Goal: Navigation & Orientation: Find specific page/section

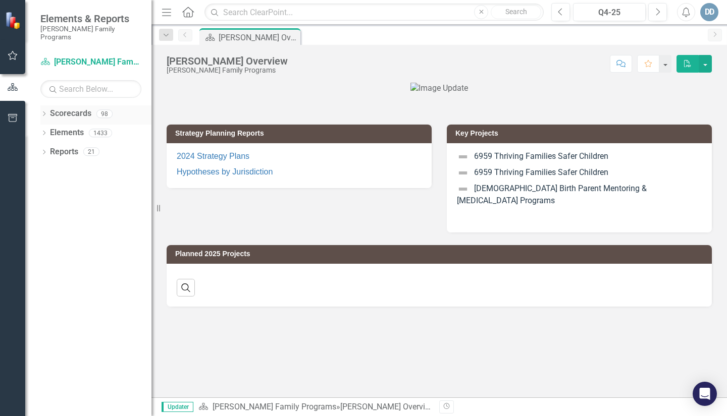
click at [96, 110] on div "98" at bounding box center [104, 114] width 16 height 9
click at [45, 112] on icon "Dropdown" at bounding box center [43, 115] width 7 height 6
click at [76, 127] on link "[PERSON_NAME] Family Programs" at bounding box center [104, 133] width 96 height 12
click at [77, 127] on link "[PERSON_NAME] Family Programs" at bounding box center [104, 133] width 96 height 12
click at [48, 125] on div "Dropdown [PERSON_NAME] Family Programs" at bounding box center [98, 133] width 106 height 17
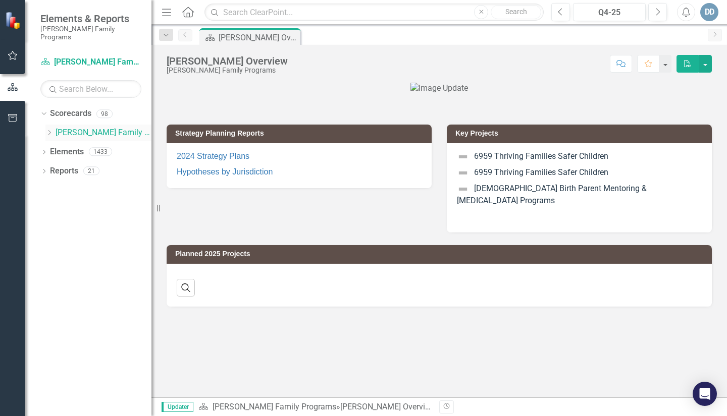
click at [51, 130] on icon "Dropdown" at bounding box center [49, 133] width 8 height 6
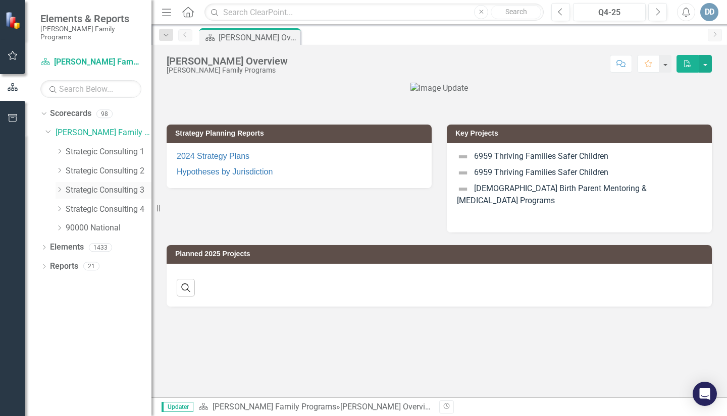
click at [65, 186] on div "Dropdown" at bounding box center [61, 190] width 10 height 9
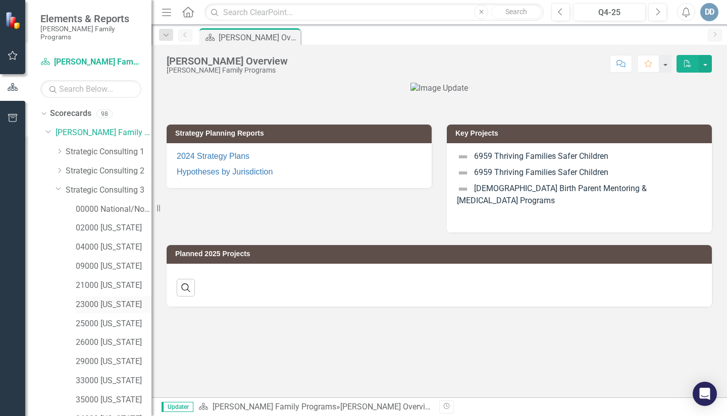
click at [97, 299] on link "23000 [US_STATE]" at bounding box center [114, 305] width 76 height 12
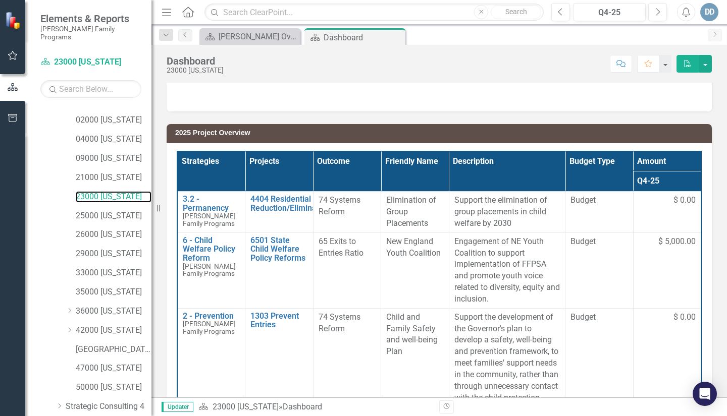
scroll to position [373, 0]
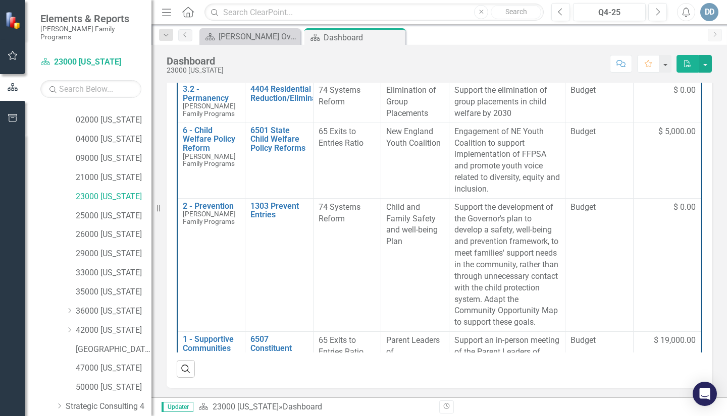
drag, startPoint x: 719, startPoint y: 319, endPoint x: 718, endPoint y: 349, distance: 30.3
click at [718, 349] on div "Hypothesis 2025 Project Overview Strategies Projects Outcome Friendly Name Desc…" at bounding box center [438, 47] width 575 height 701
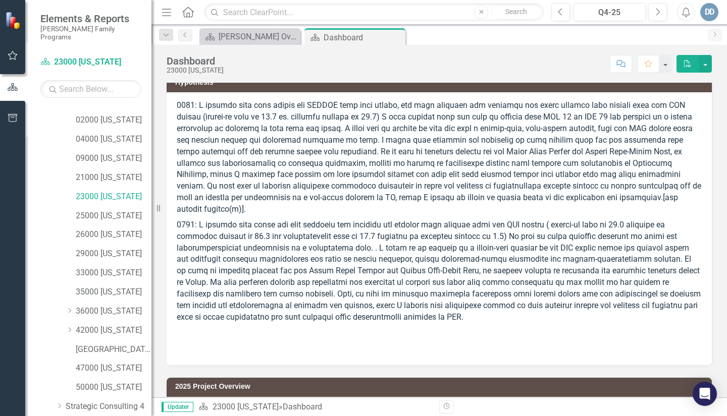
scroll to position [0, 0]
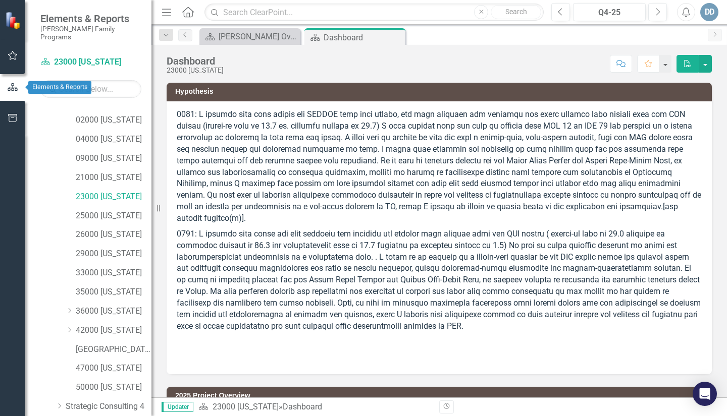
click at [12, 86] on icon "button" at bounding box center [13, 87] width 10 height 8
click at [329, 38] on div "Dashboard" at bounding box center [351, 37] width 54 height 13
click at [79, 191] on link "23000 [US_STATE]" at bounding box center [114, 197] width 76 height 12
click at [165, 13] on icon "Menu" at bounding box center [166, 12] width 13 height 11
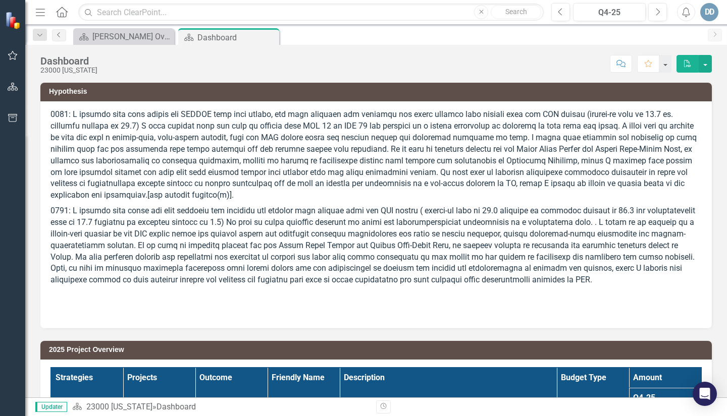
click at [61, 32] on icon "Previous" at bounding box center [59, 35] width 8 height 6
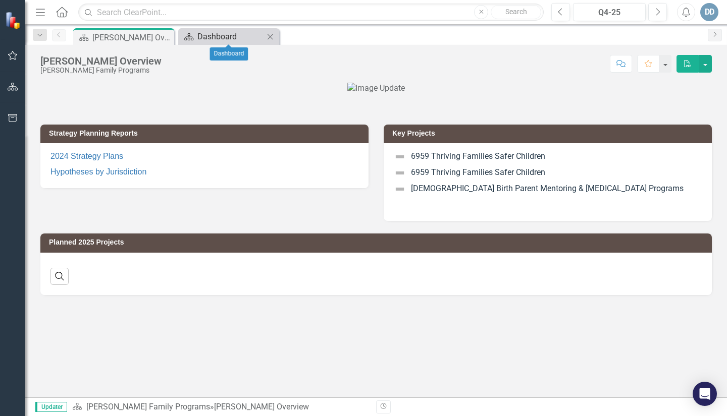
click at [212, 37] on div "Dashboard" at bounding box center [230, 36] width 67 height 13
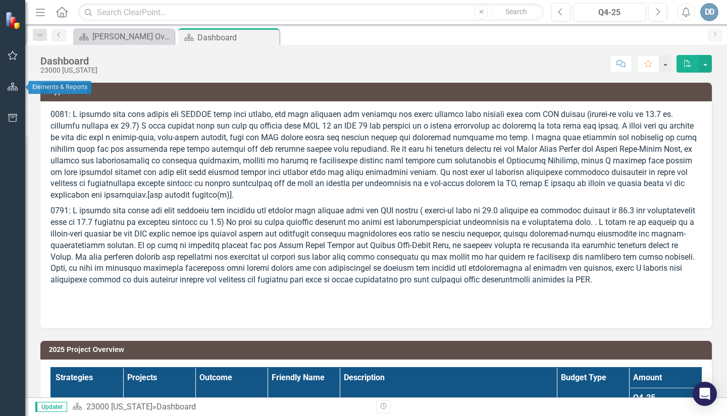
click at [13, 87] on icon "button" at bounding box center [13, 87] width 11 height 8
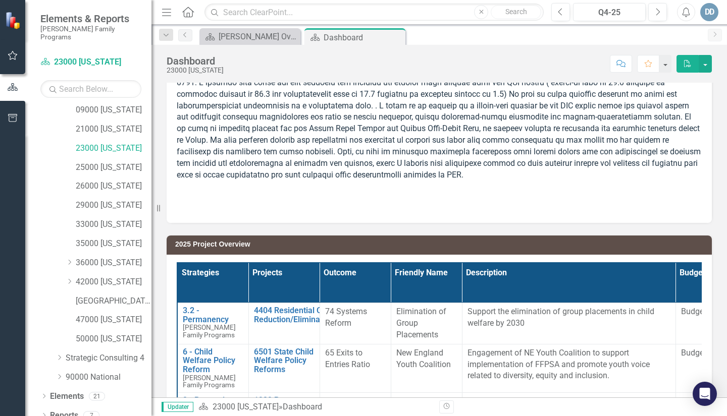
scroll to position [158, 0]
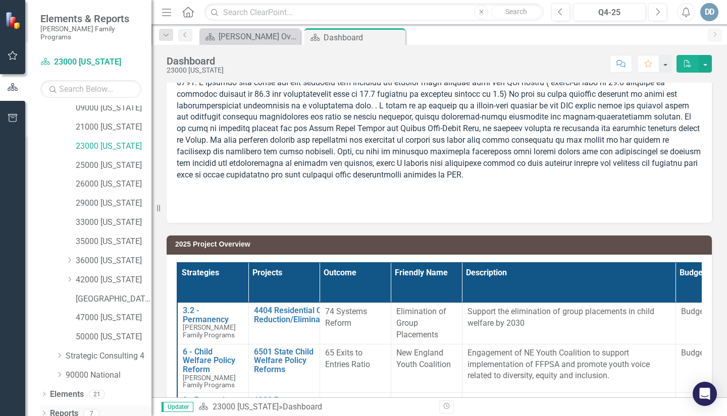
click at [44, 406] on div "Dropdown Reports 7" at bounding box center [95, 415] width 111 height 19
click at [46, 412] on icon "Dropdown" at bounding box center [43, 415] width 7 height 6
click at [169, 11] on icon "Menu" at bounding box center [166, 12] width 13 height 11
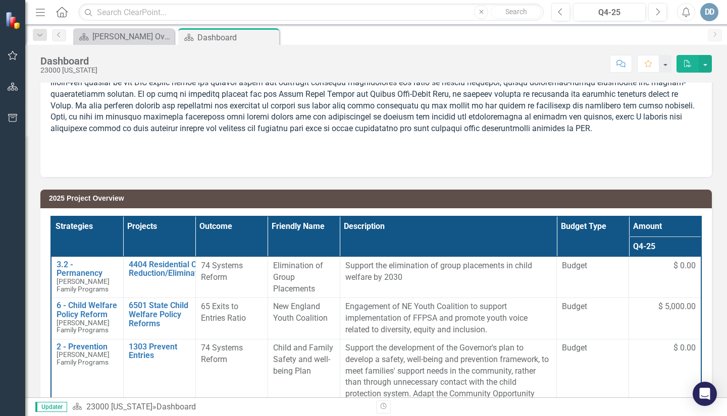
scroll to position [128, 0]
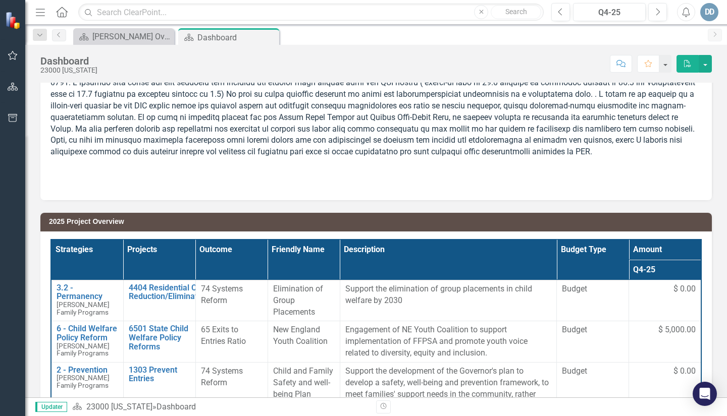
click at [40, 10] on icon "Menu" at bounding box center [40, 12] width 13 height 11
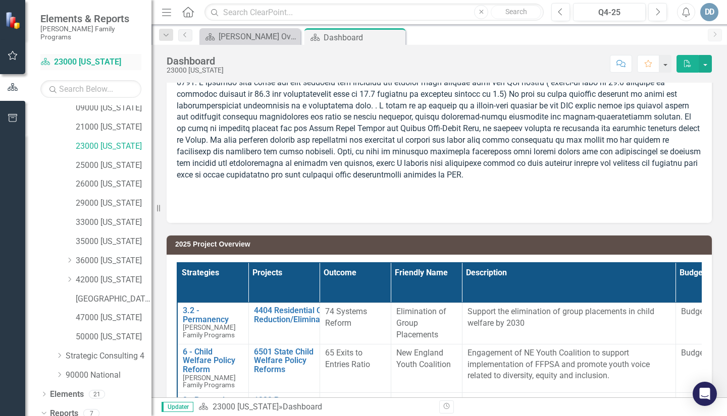
click at [74, 57] on link "Scorecard 23000 [US_STATE]" at bounding box center [90, 63] width 101 height 12
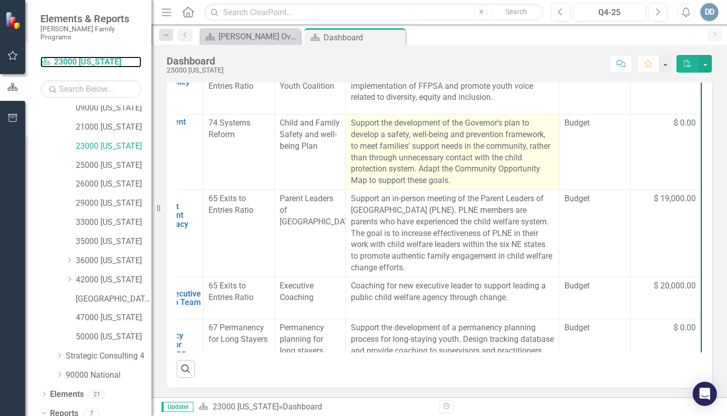
scroll to position [0, 132]
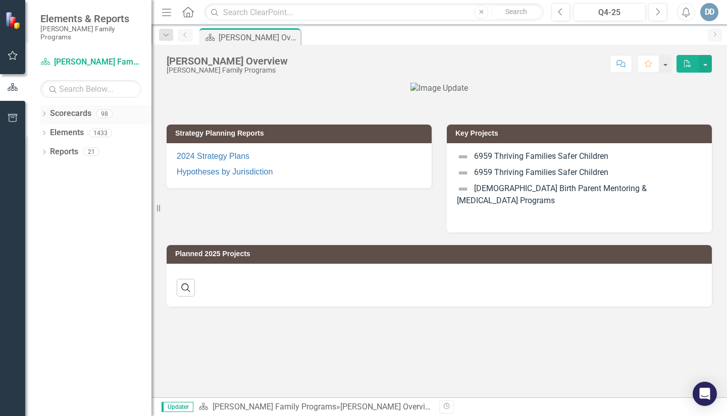
click at [45, 112] on icon "Dropdown" at bounding box center [43, 115] width 7 height 6
click at [75, 127] on link "[PERSON_NAME] Family Programs" at bounding box center [104, 133] width 96 height 12
click at [49, 130] on icon "Dropdown" at bounding box center [49, 133] width 8 height 6
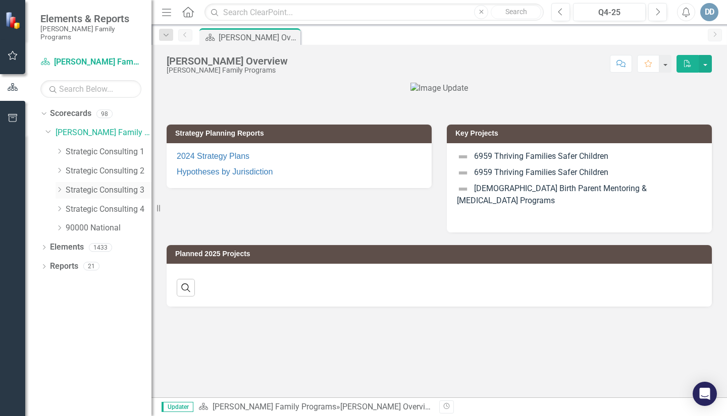
click at [61, 187] on icon "Dropdown" at bounding box center [60, 190] width 8 height 6
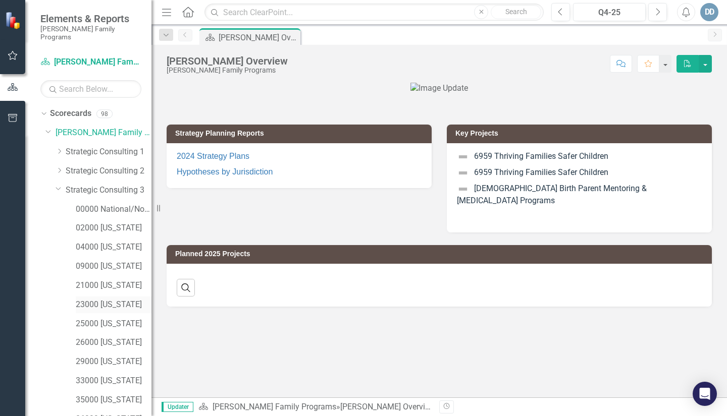
click at [78, 299] on link "23000 [US_STATE]" at bounding box center [114, 305] width 76 height 12
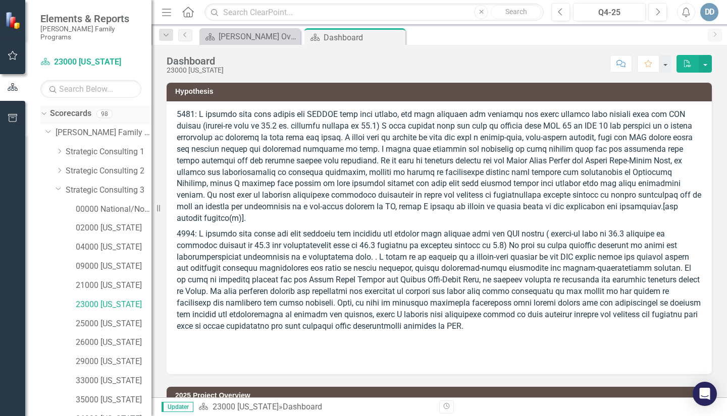
click at [44, 105] on div "Dropdown Scorecards 98" at bounding box center [95, 114] width 111 height 19
click at [43, 110] on icon "Dropdown" at bounding box center [43, 113] width 6 height 7
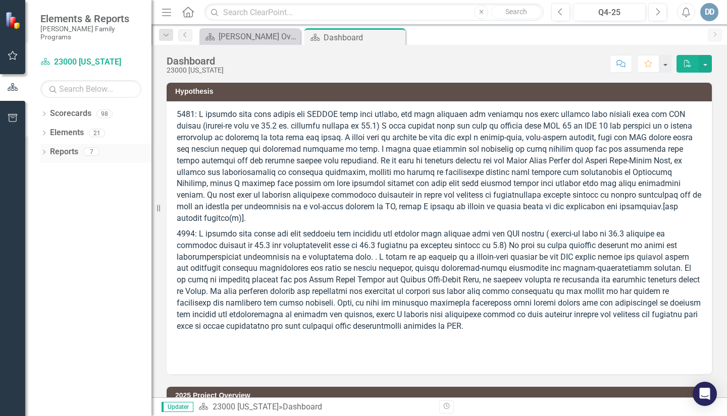
click at [43, 150] on icon "Dropdown" at bounding box center [43, 153] width 7 height 6
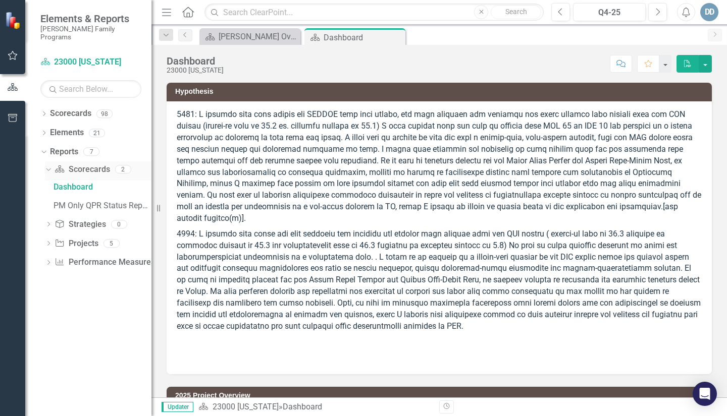
click at [48, 166] on icon "Dropdown" at bounding box center [47, 169] width 6 height 7
click at [44, 148] on icon "Dropdown" at bounding box center [43, 151] width 6 height 7
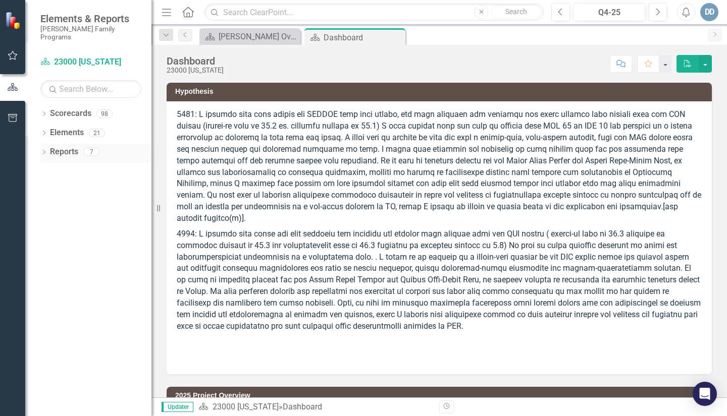
click at [44, 150] on icon "Dropdown" at bounding box center [43, 153] width 7 height 6
click at [42, 111] on div "Dropdown" at bounding box center [43, 115] width 7 height 9
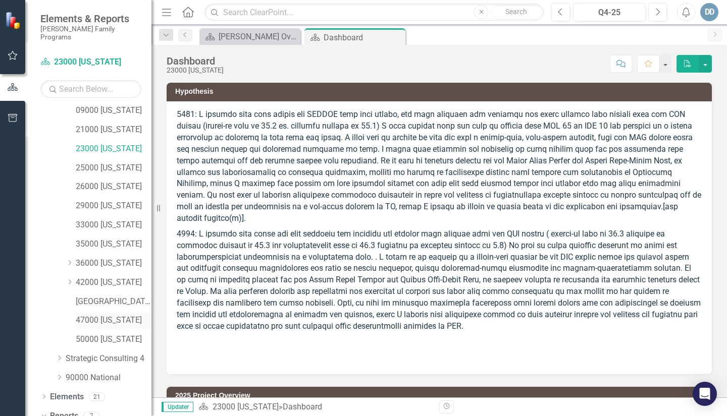
scroll to position [248, 0]
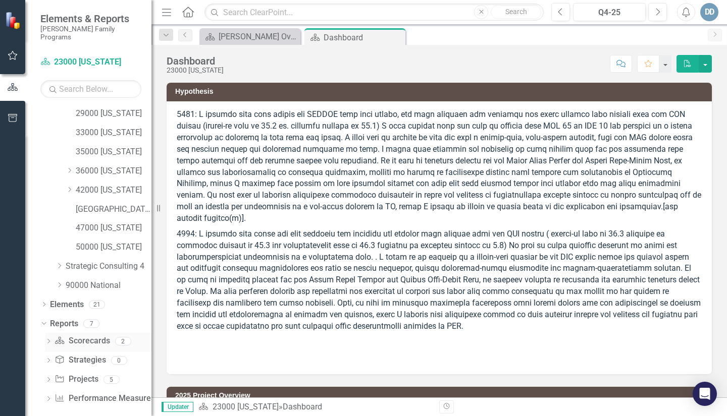
click at [49, 340] on icon "Dropdown" at bounding box center [48, 343] width 7 height 6
click at [79, 373] on div "PM Only QPR Status Report" at bounding box center [103, 377] width 98 height 9
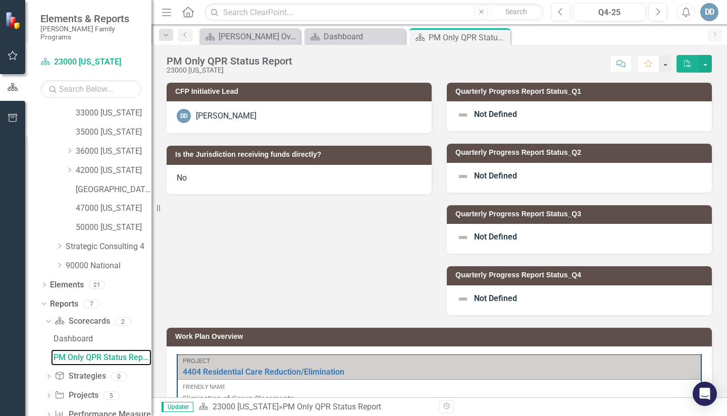
scroll to position [284, 0]
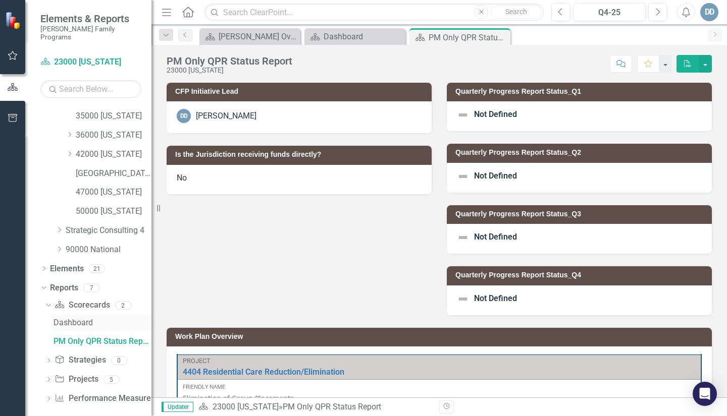
click at [76, 318] on div "Dashboard" at bounding box center [103, 322] width 98 height 9
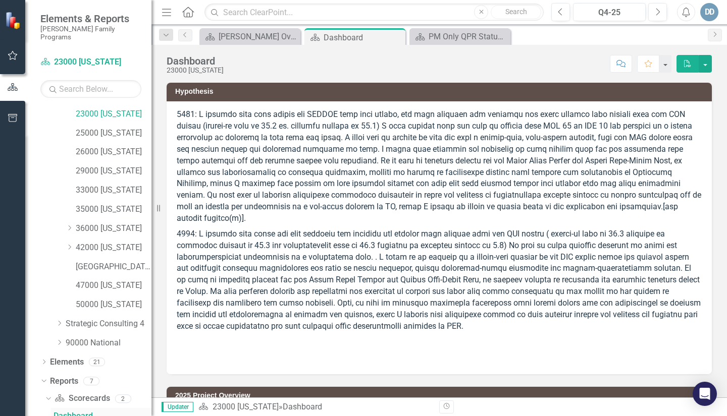
scroll to position [191, 0]
click at [44, 378] on icon "Dropdown" at bounding box center [43, 381] width 6 height 7
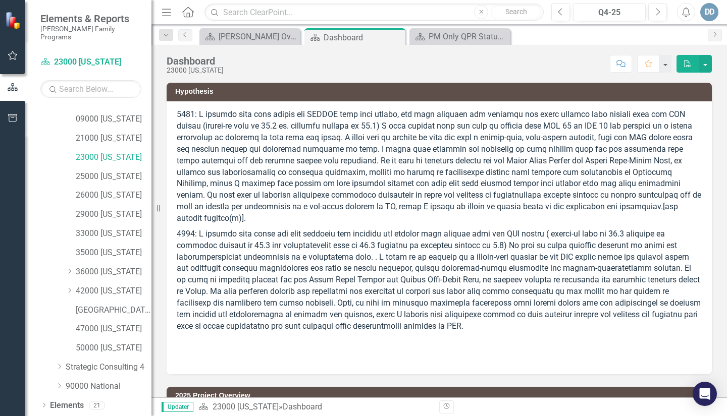
scroll to position [158, 0]
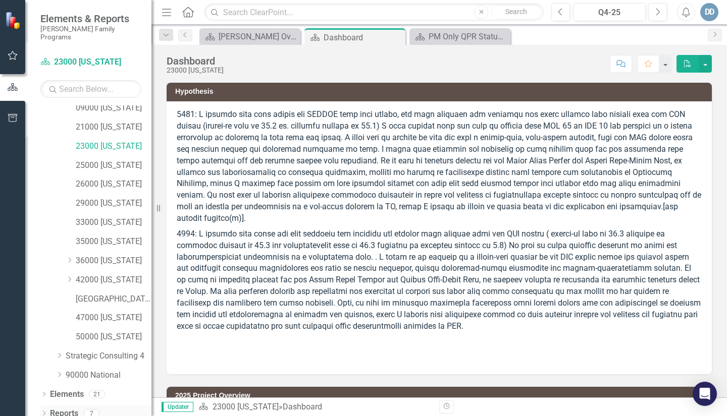
click at [42, 412] on icon "Dropdown" at bounding box center [43, 415] width 7 height 6
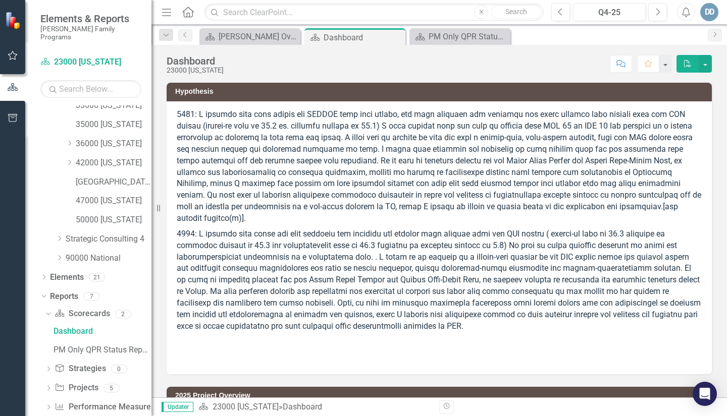
scroll to position [284, 0]
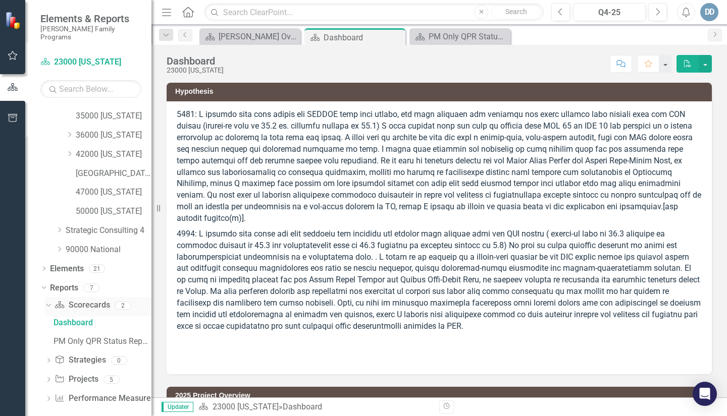
click at [49, 302] on icon "Dropdown" at bounding box center [47, 305] width 6 height 7
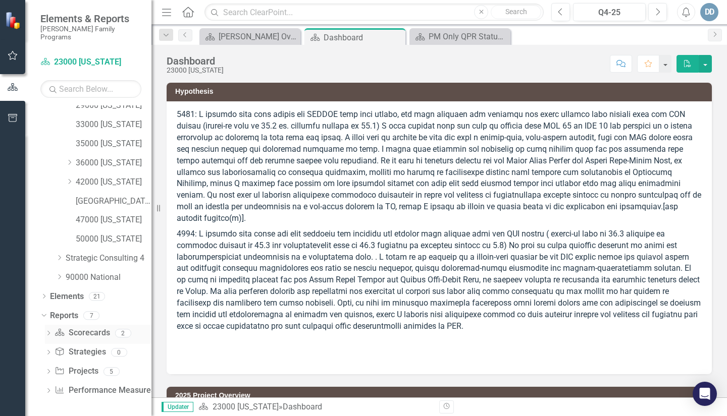
scroll to position [248, 0]
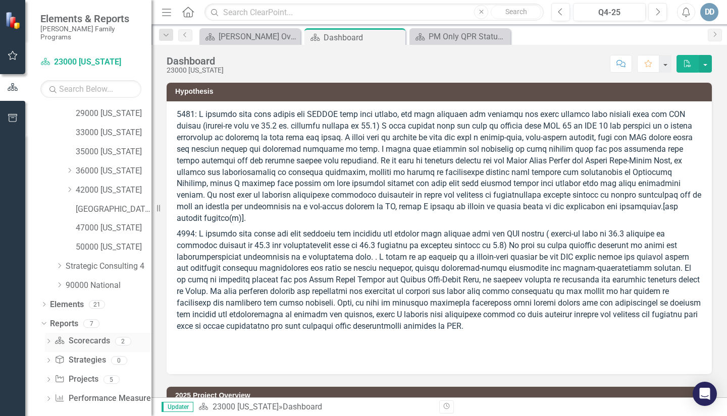
click at [48, 340] on icon "Dropdown" at bounding box center [48, 343] width 7 height 6
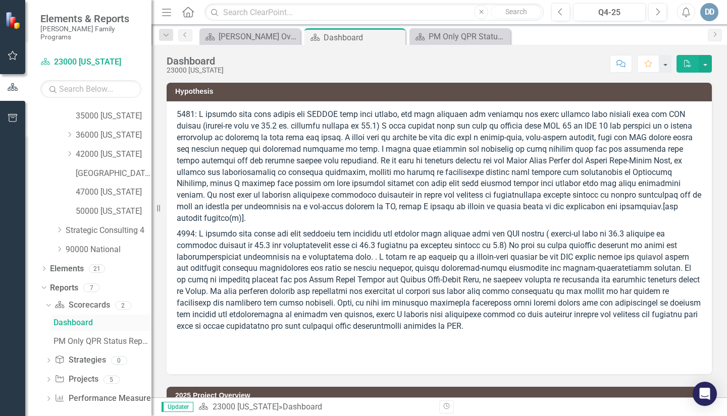
click at [64, 318] on div "Dashboard" at bounding box center [103, 322] width 98 height 9
click at [57, 318] on div "Dashboard" at bounding box center [103, 322] width 98 height 9
click at [183, 34] on icon "Previous" at bounding box center [185, 35] width 8 height 6
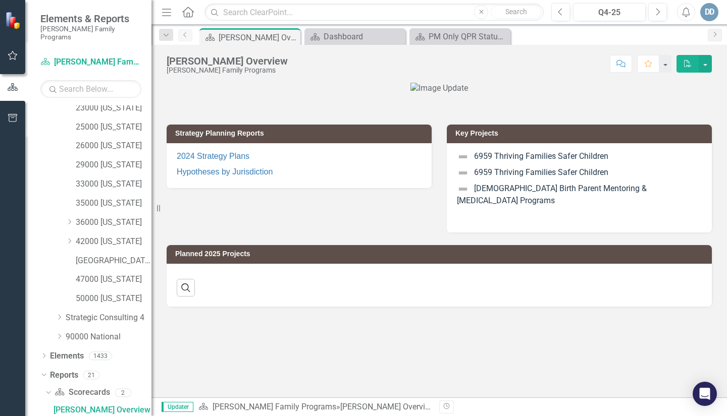
click at [183, 34] on icon "Previous" at bounding box center [185, 35] width 8 height 6
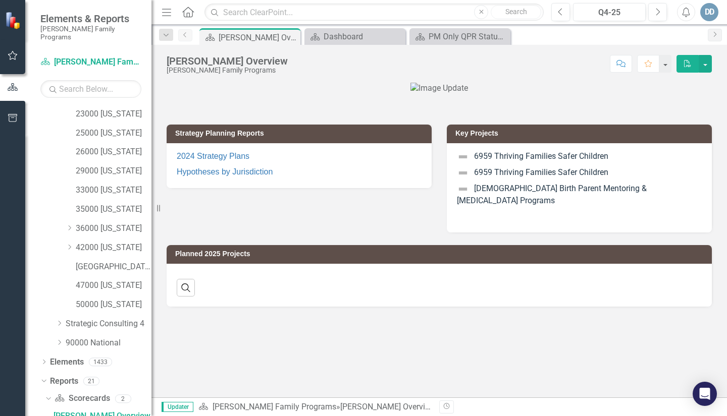
click at [185, 37] on icon "Previous" at bounding box center [185, 35] width 8 height 6
click at [94, 57] on link "Scorecard Casey Family Programs" at bounding box center [90, 63] width 101 height 12
click at [563, 13] on icon "Previous" at bounding box center [561, 12] width 6 height 9
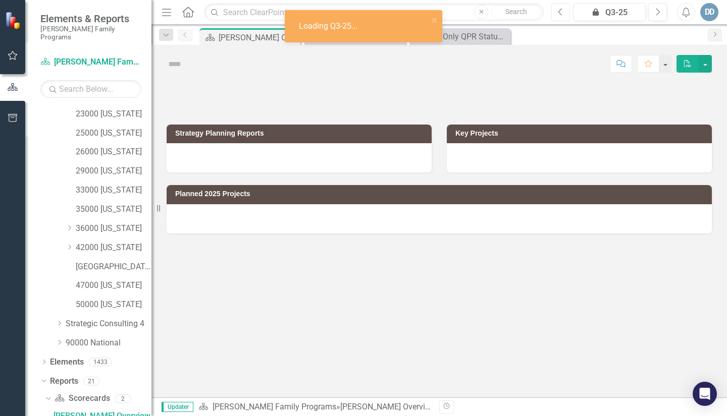
click at [563, 13] on icon "Previous" at bounding box center [561, 12] width 6 height 9
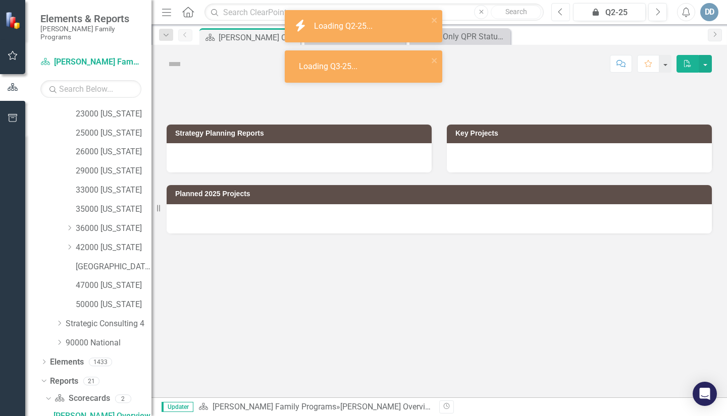
click at [561, 13] on icon "Previous" at bounding box center [561, 12] width 6 height 9
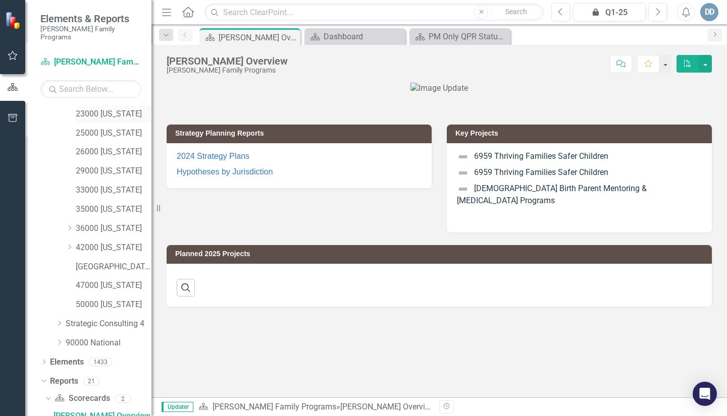
click at [95, 109] on link "23000 [US_STATE]" at bounding box center [114, 115] width 76 height 12
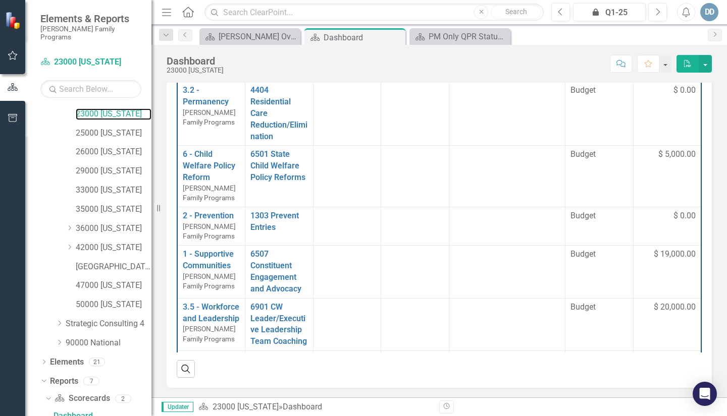
scroll to position [50, 0]
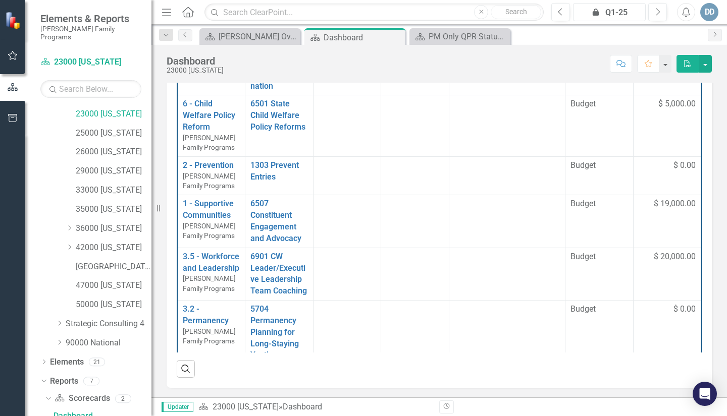
click at [615, 11] on div "icon.lock Q1-25" at bounding box center [609, 13] width 66 height 12
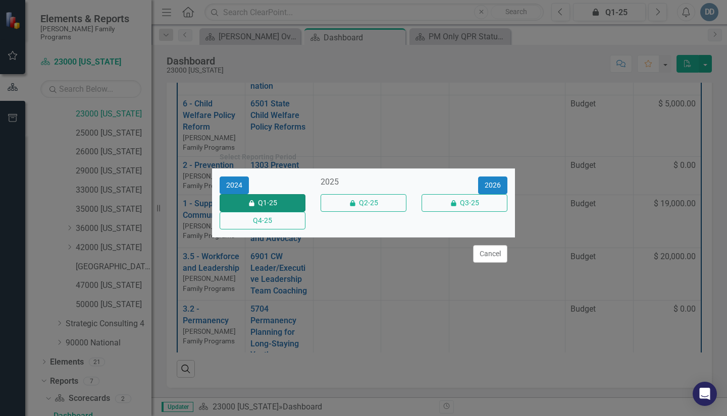
click at [260, 202] on button "icon.lock Q1-25" at bounding box center [263, 203] width 86 height 18
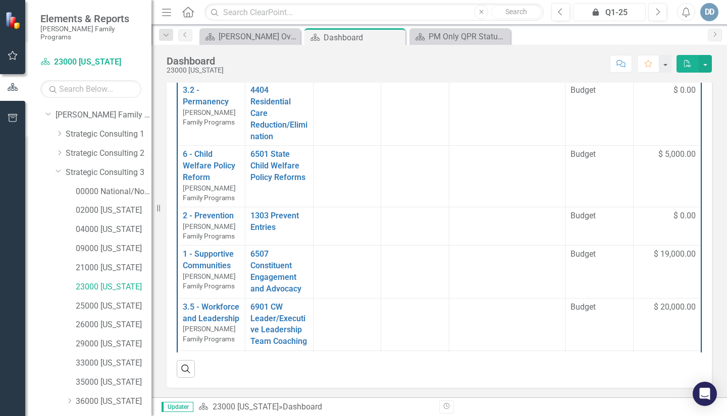
scroll to position [0, 0]
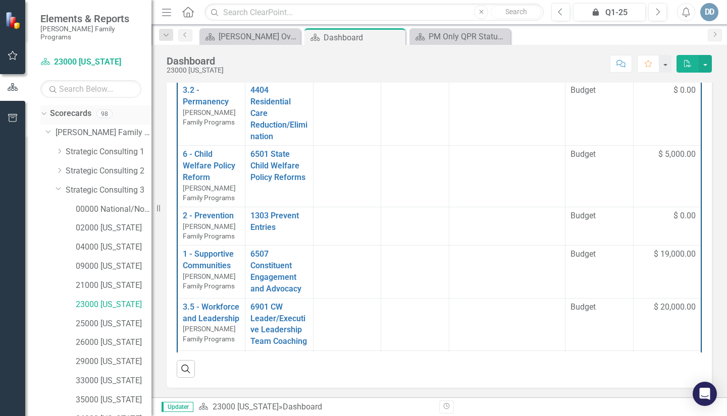
click at [43, 110] on icon "Dropdown" at bounding box center [43, 113] width 6 height 7
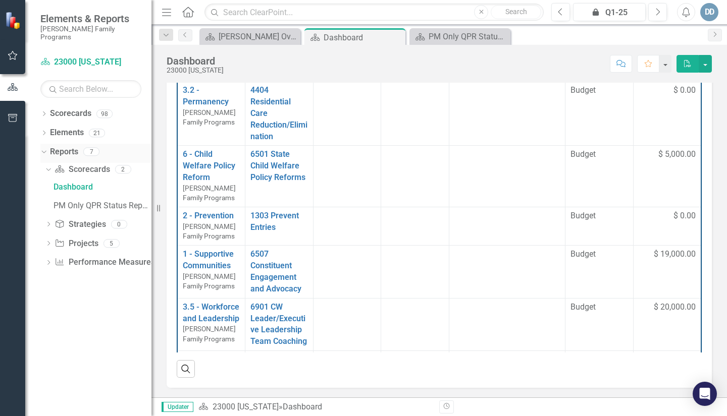
click at [46, 148] on div "Dropdown" at bounding box center [42, 151] width 9 height 7
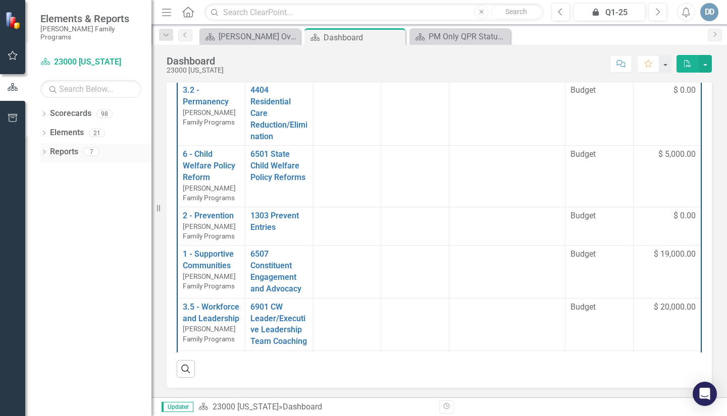
click at [43, 149] on div "Dropdown" at bounding box center [43, 153] width 7 height 9
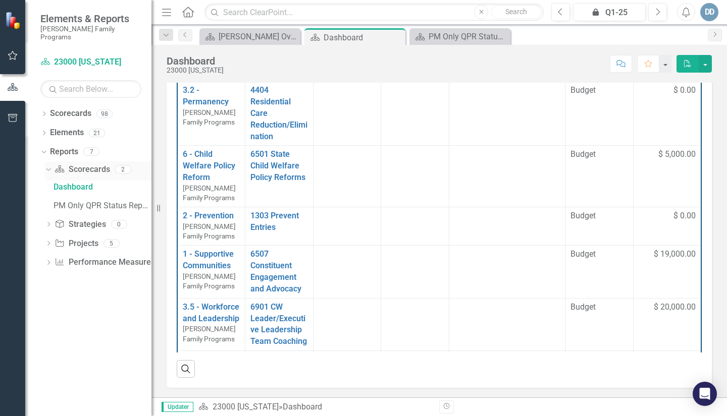
click at [48, 166] on icon "Dropdown" at bounding box center [47, 169] width 6 height 7
click at [44, 151] on icon at bounding box center [43, 152] width 5 height 3
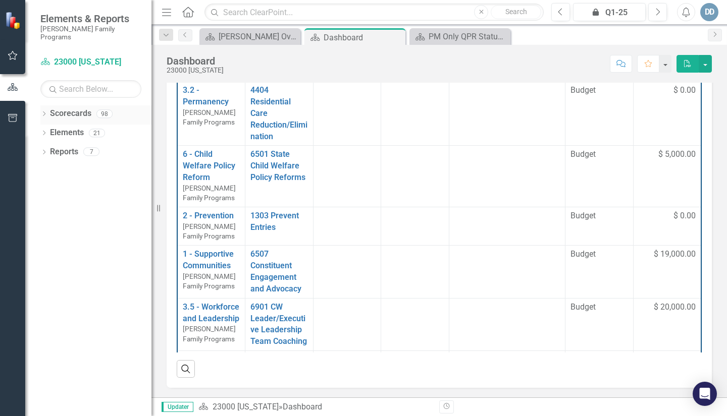
click at [44, 112] on icon "Dropdown" at bounding box center [43, 115] width 7 height 6
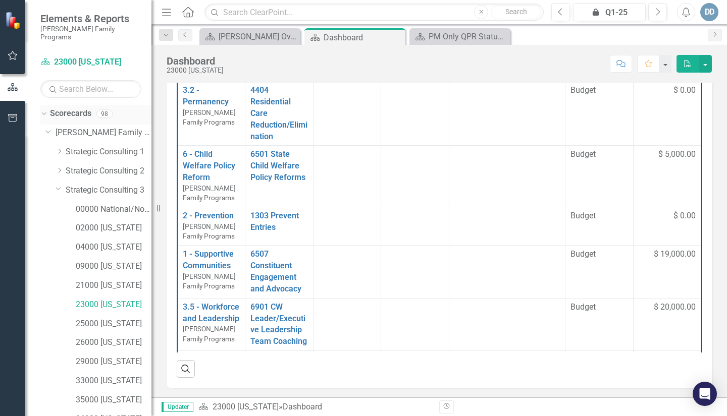
click at [44, 113] on icon at bounding box center [43, 114] width 5 height 3
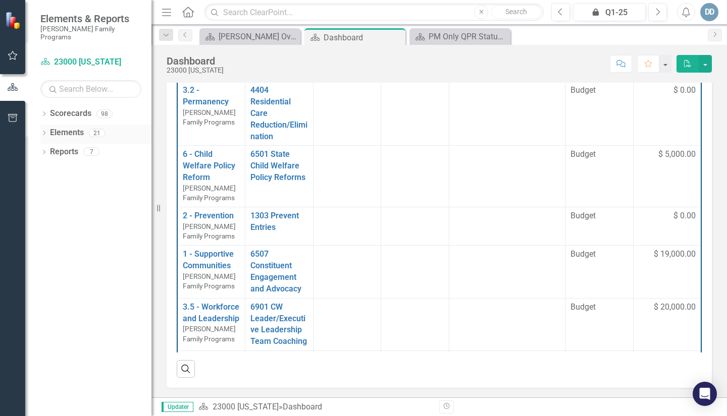
click at [45, 131] on icon "Dropdown" at bounding box center [43, 134] width 7 height 6
click at [45, 206] on div "Dropdown" at bounding box center [43, 210] width 7 height 9
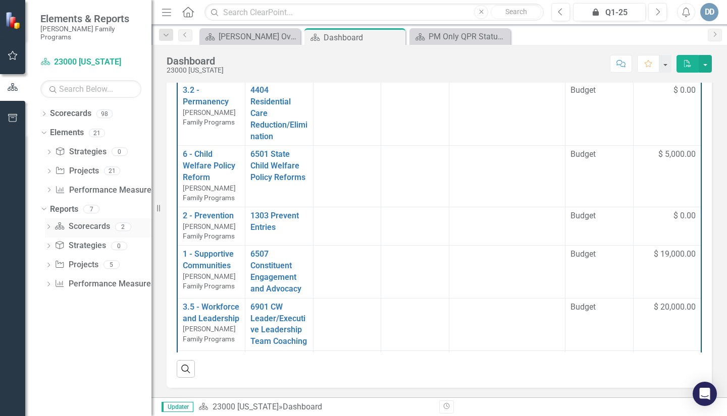
click at [52, 219] on div "Dropdown Scorecard Scorecards 2" at bounding box center [98, 228] width 106 height 19
click at [50, 225] on icon "Dropdown" at bounding box center [48, 228] width 7 height 6
click at [58, 240] on div "Dashboard" at bounding box center [103, 244] width 98 height 9
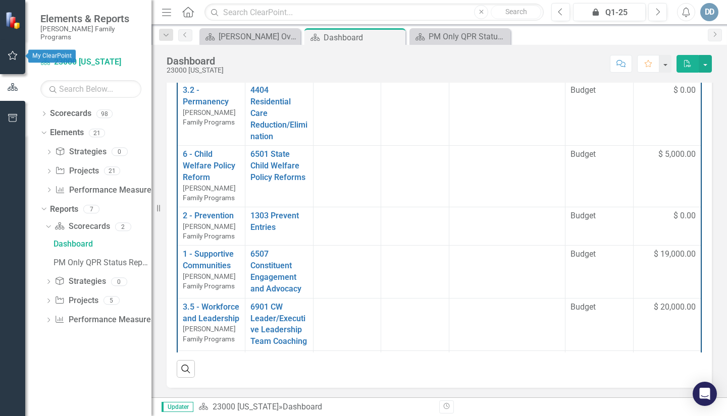
click at [13, 56] on icon "button" at bounding box center [13, 55] width 11 height 8
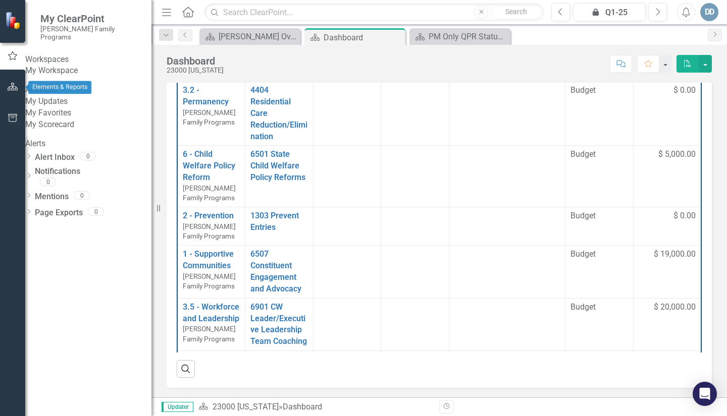
click at [17, 86] on icon "button" at bounding box center [13, 87] width 11 height 8
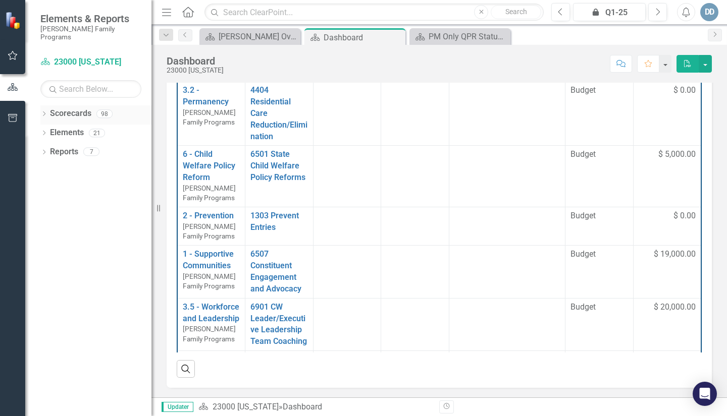
click at [44, 111] on div "Dropdown" at bounding box center [43, 115] width 7 height 9
click at [56, 127] on link "[PERSON_NAME] Family Programs" at bounding box center [104, 133] width 96 height 12
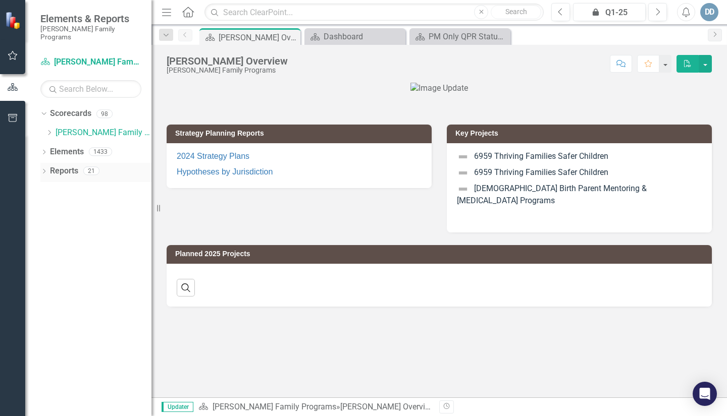
click at [42, 168] on div "Dropdown" at bounding box center [43, 172] width 7 height 9
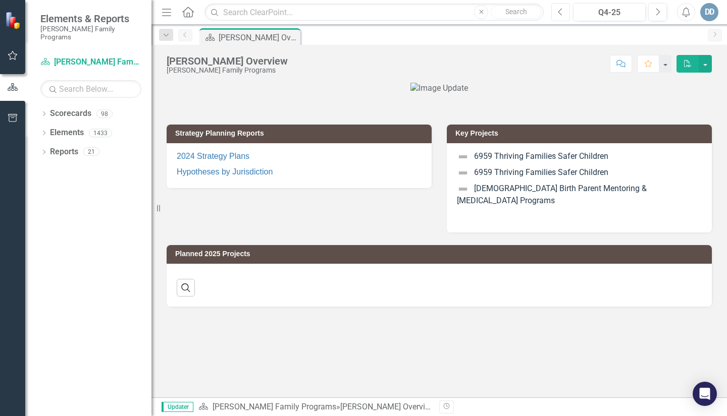
click at [562, 11] on icon "Previous" at bounding box center [561, 12] width 6 height 9
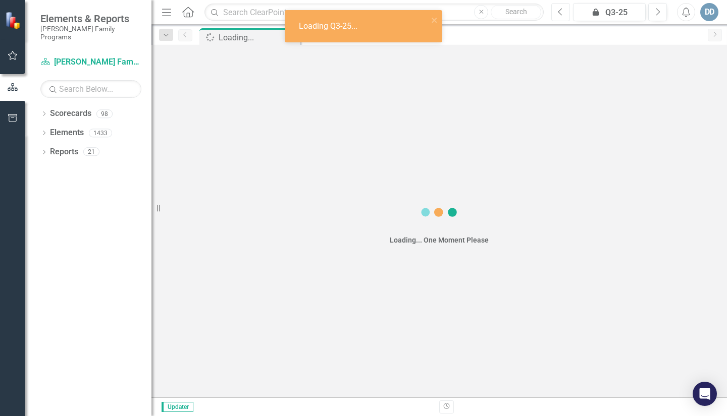
click at [562, 11] on icon "Previous" at bounding box center [561, 12] width 6 height 9
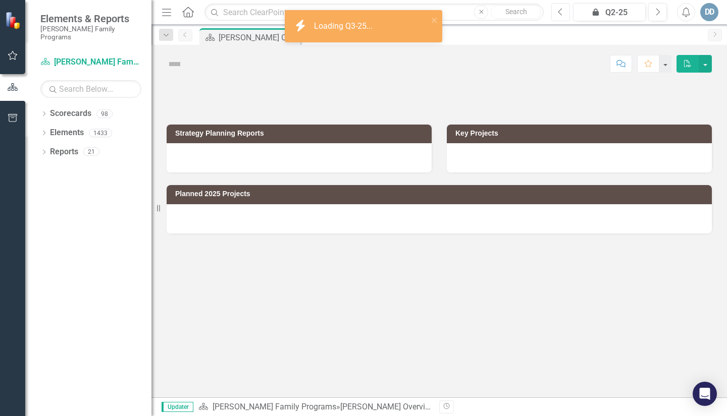
click at [562, 11] on icon "Previous" at bounding box center [561, 12] width 6 height 9
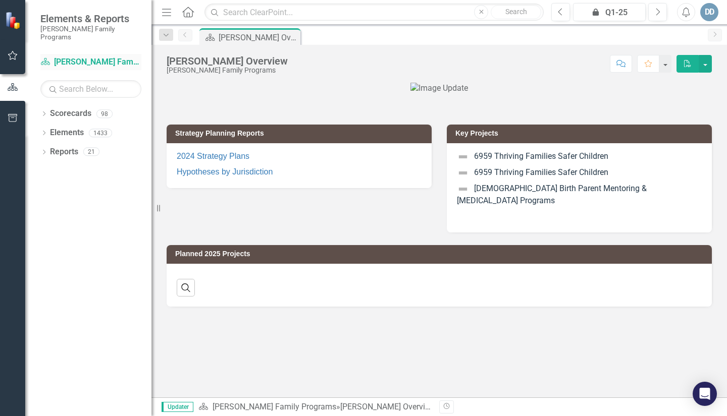
click at [70, 57] on link "Scorecard Casey Family Programs" at bounding box center [90, 63] width 101 height 12
click at [49, 58] on icon "Scorecard" at bounding box center [45, 62] width 10 height 8
click at [48, 58] on icon "Scorecard" at bounding box center [45, 62] width 10 height 8
click at [99, 57] on link "Scorecard Casey Family Programs" at bounding box center [90, 63] width 101 height 12
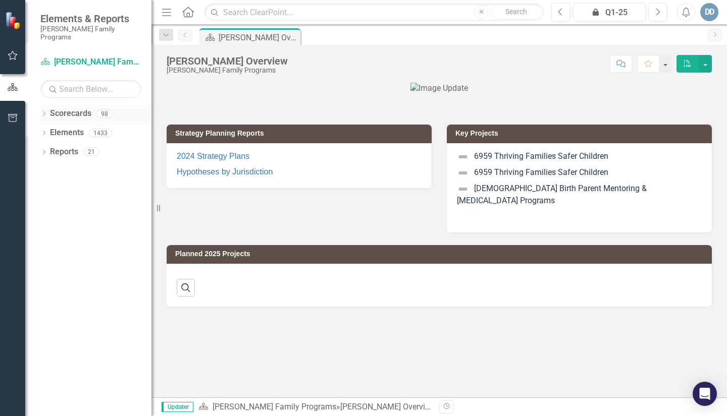
click at [45, 112] on icon "Dropdown" at bounding box center [43, 115] width 7 height 6
click at [64, 127] on link "[PERSON_NAME] Family Programs" at bounding box center [95, 133] width 111 height 12
click at [38, 130] on icon "Dropdown" at bounding box center [34, 133] width 8 height 6
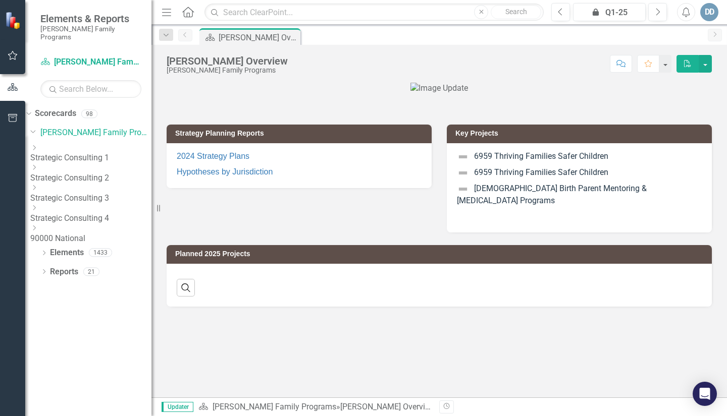
click at [38, 185] on icon "Dropdown" at bounding box center [34, 188] width 8 height 6
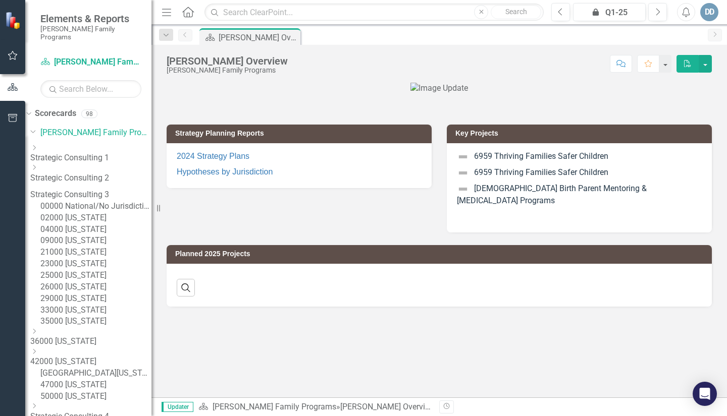
click at [82, 270] on link "23000 [US_STATE]" at bounding box center [95, 264] width 111 height 12
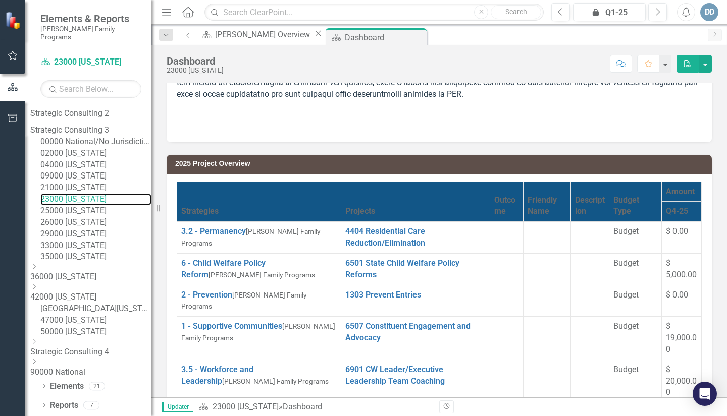
scroll to position [236, 0]
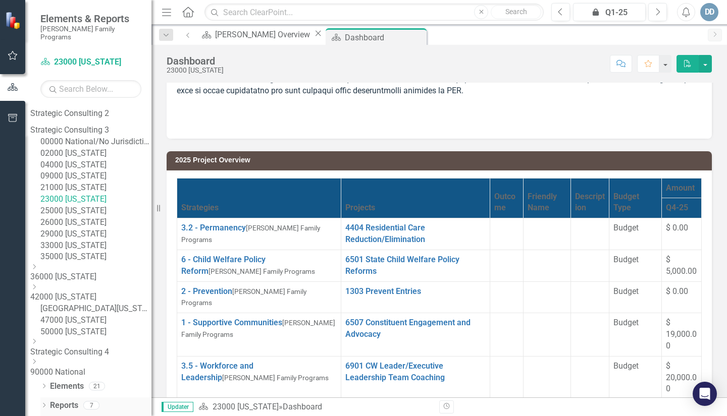
click at [44, 403] on div "Dropdown" at bounding box center [43, 407] width 7 height 9
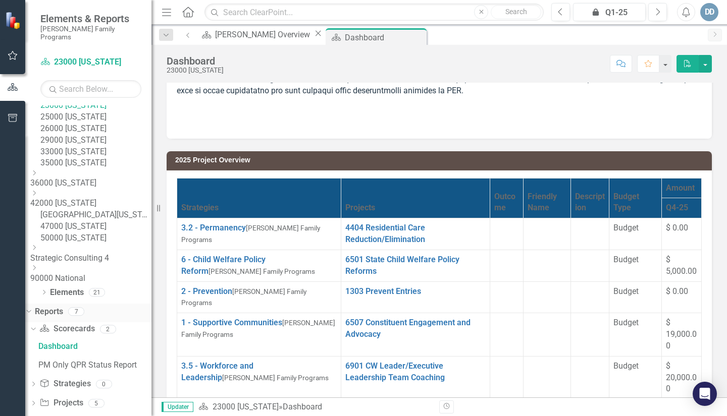
click at [31, 315] on div "Dropdown" at bounding box center [27, 311] width 9 height 7
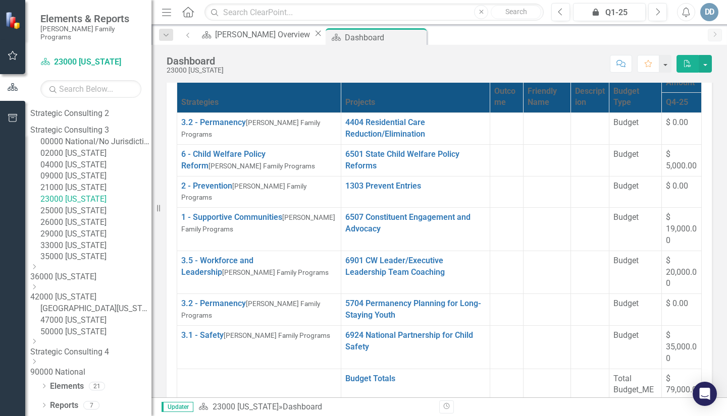
scroll to position [373, 0]
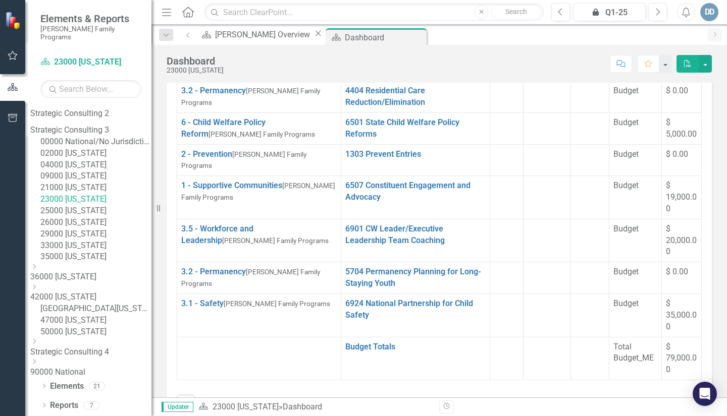
click at [105, 194] on link "23000 [US_STATE]" at bounding box center [95, 200] width 111 height 12
click at [47, 403] on div "Dropdown Reports 7" at bounding box center [95, 407] width 111 height 19
click at [96, 403] on div "7" at bounding box center [91, 405] width 16 height 9
click at [43, 404] on icon at bounding box center [44, 405] width 3 height 5
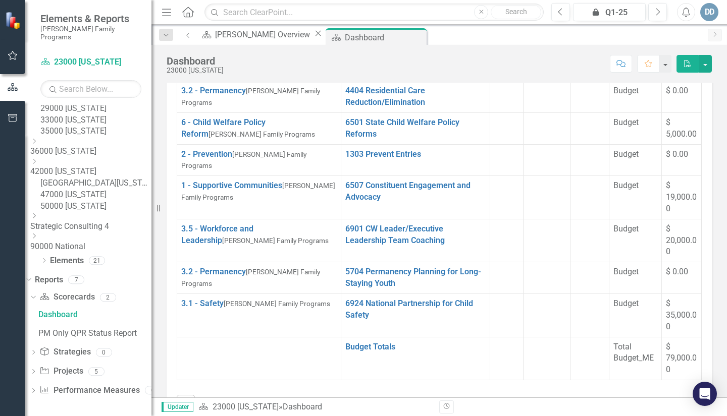
scroll to position [284, 0]
click at [35, 296] on icon "Dropdown" at bounding box center [32, 297] width 6 height 7
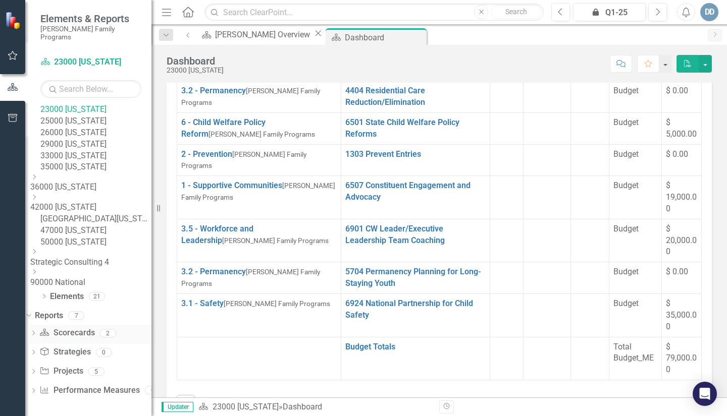
click at [35, 333] on icon at bounding box center [33, 333] width 3 height 5
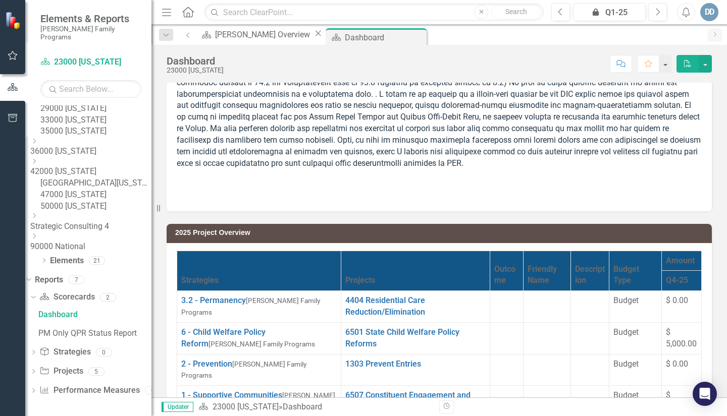
scroll to position [171, 0]
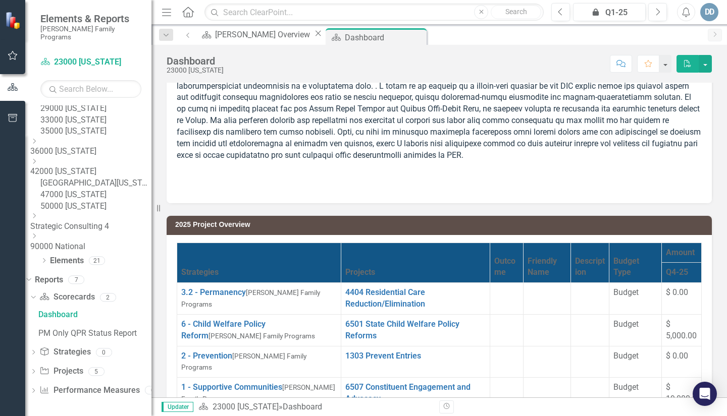
click at [662, 271] on th "Q4-25" at bounding box center [682, 273] width 40 height 20
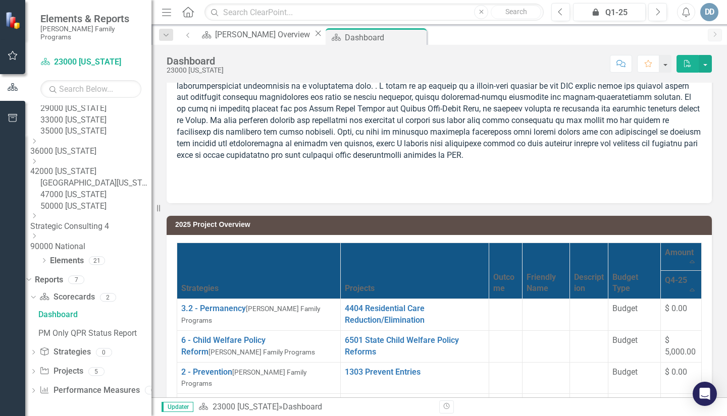
click at [676, 271] on th "Q4-25 Sort Ascending" at bounding box center [681, 285] width 41 height 28
click at [673, 277] on th "Q4-25 Sort Descending" at bounding box center [681, 285] width 41 height 28
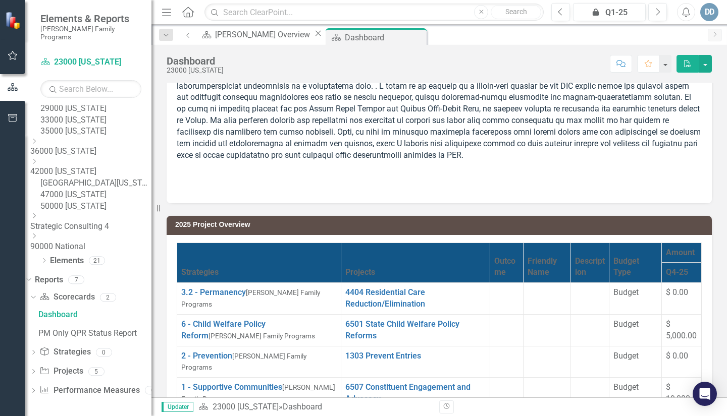
click at [674, 263] on th "Q4-25" at bounding box center [682, 273] width 40 height 20
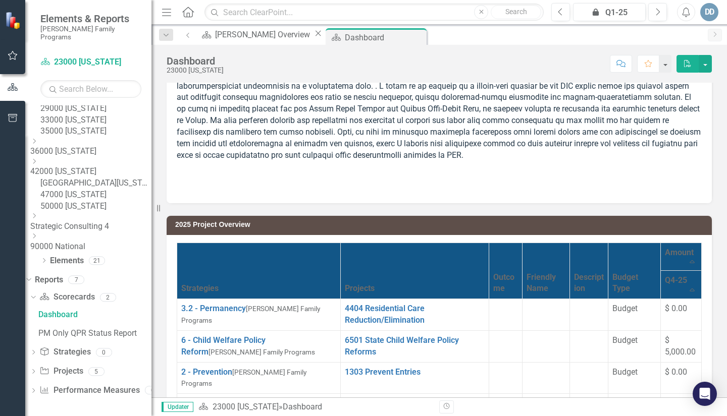
click at [661, 274] on th "Q4-25 Sort Ascending" at bounding box center [681, 285] width 41 height 28
click at [661, 272] on th "Q4-25 Sort Descending" at bounding box center [681, 285] width 41 height 28
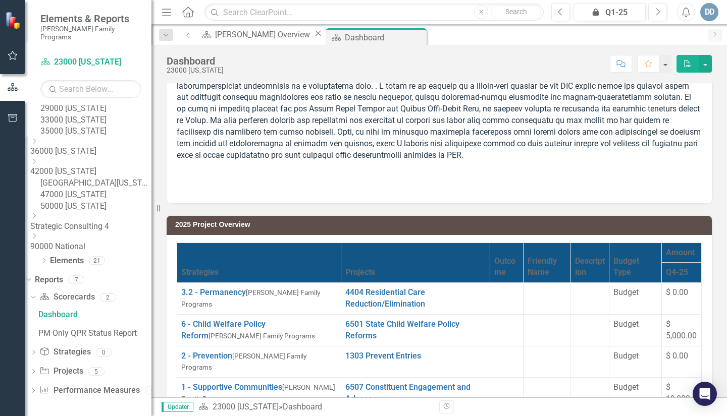
click at [662, 272] on th "Q4-25" at bounding box center [682, 273] width 40 height 20
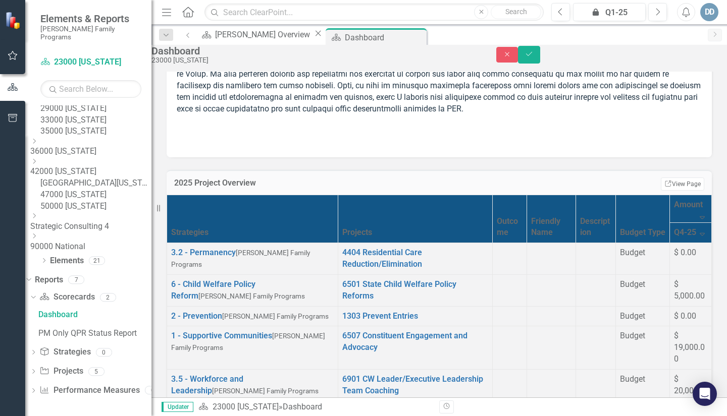
scroll to position [252, 0]
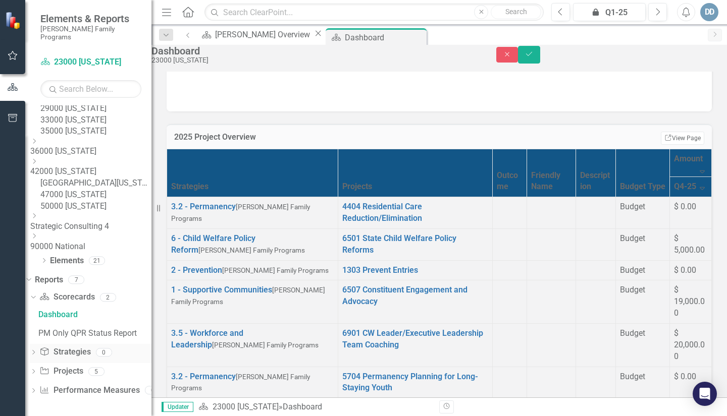
click at [46, 348] on div "Dropdown Strategy Strategies 0" at bounding box center [91, 353] width 122 height 19
click at [37, 354] on icon "Dropdown" at bounding box center [33, 354] width 7 height 6
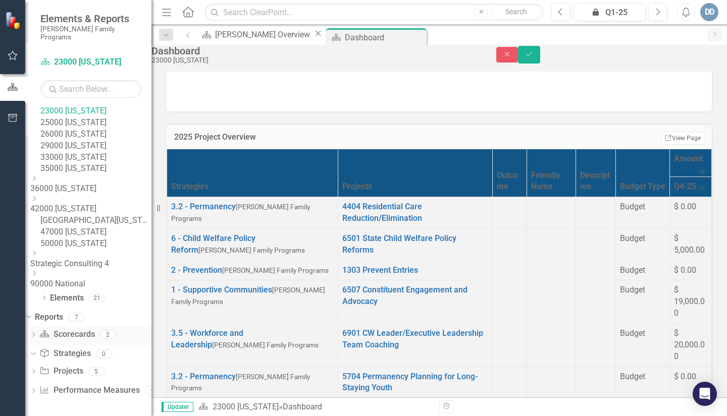
click at [37, 334] on icon "Dropdown" at bounding box center [33, 336] width 7 height 6
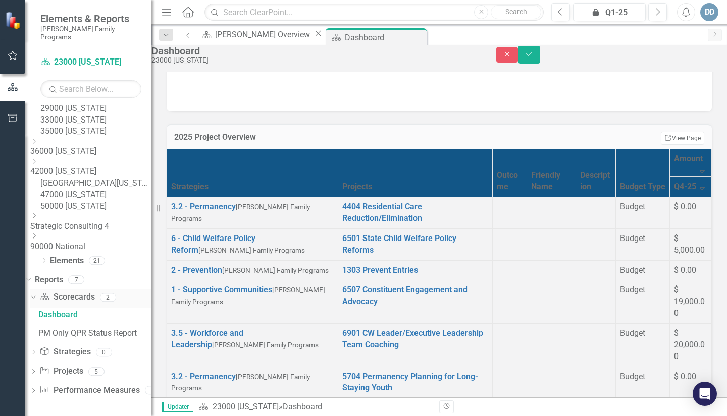
scroll to position [284, 0]
